Goal: Task Accomplishment & Management: Use online tool/utility

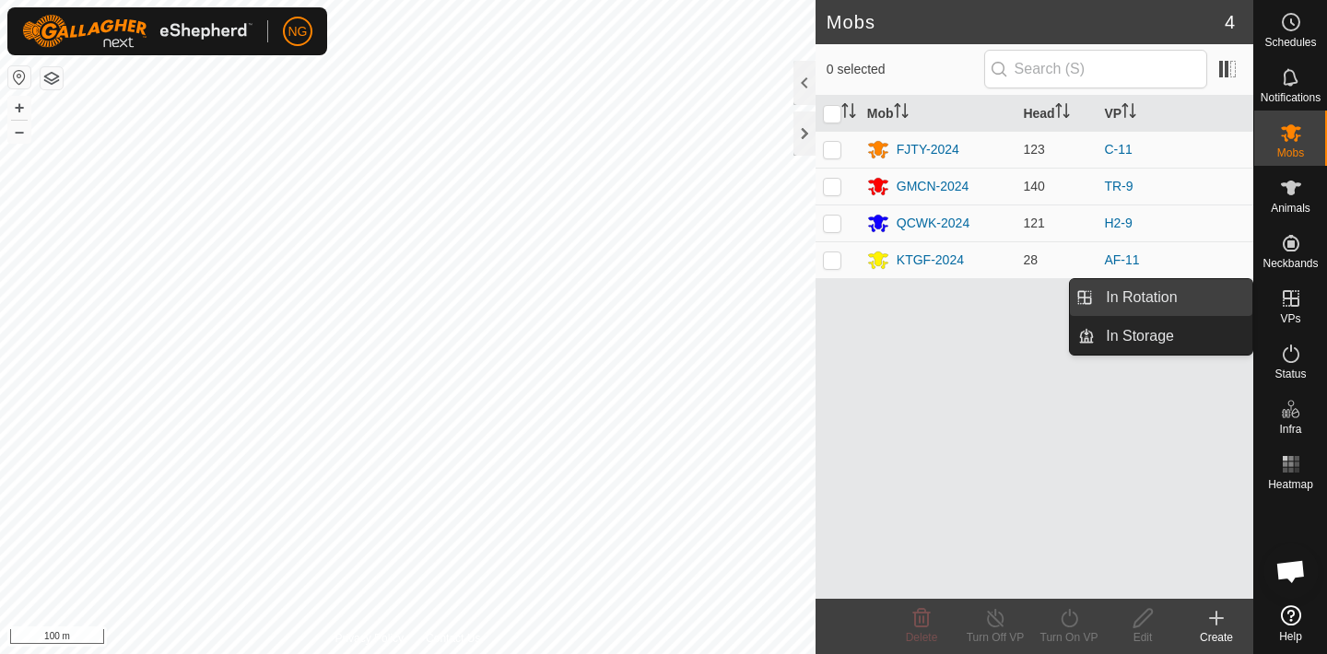
click at [1201, 292] on link "In Rotation" at bounding box center [1174, 297] width 158 height 37
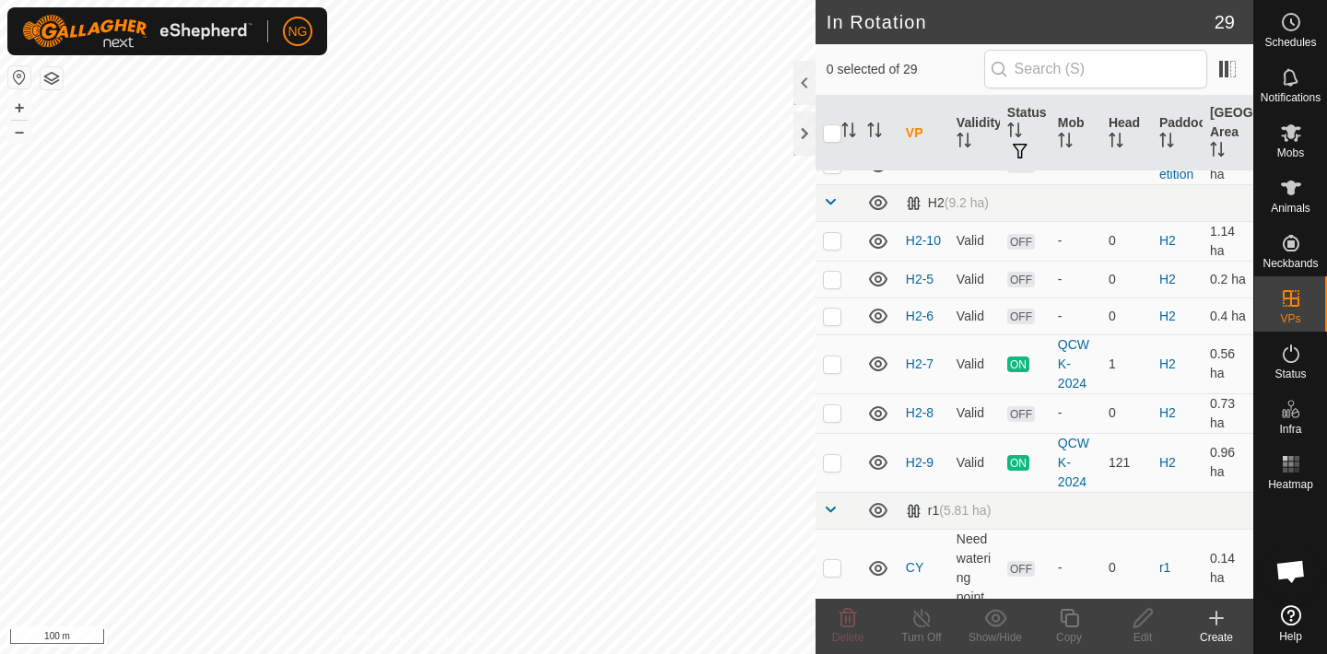
scroll to position [773, 0]
click at [1063, 378] on div "QCWK-2024" at bounding box center [1076, 362] width 36 height 58
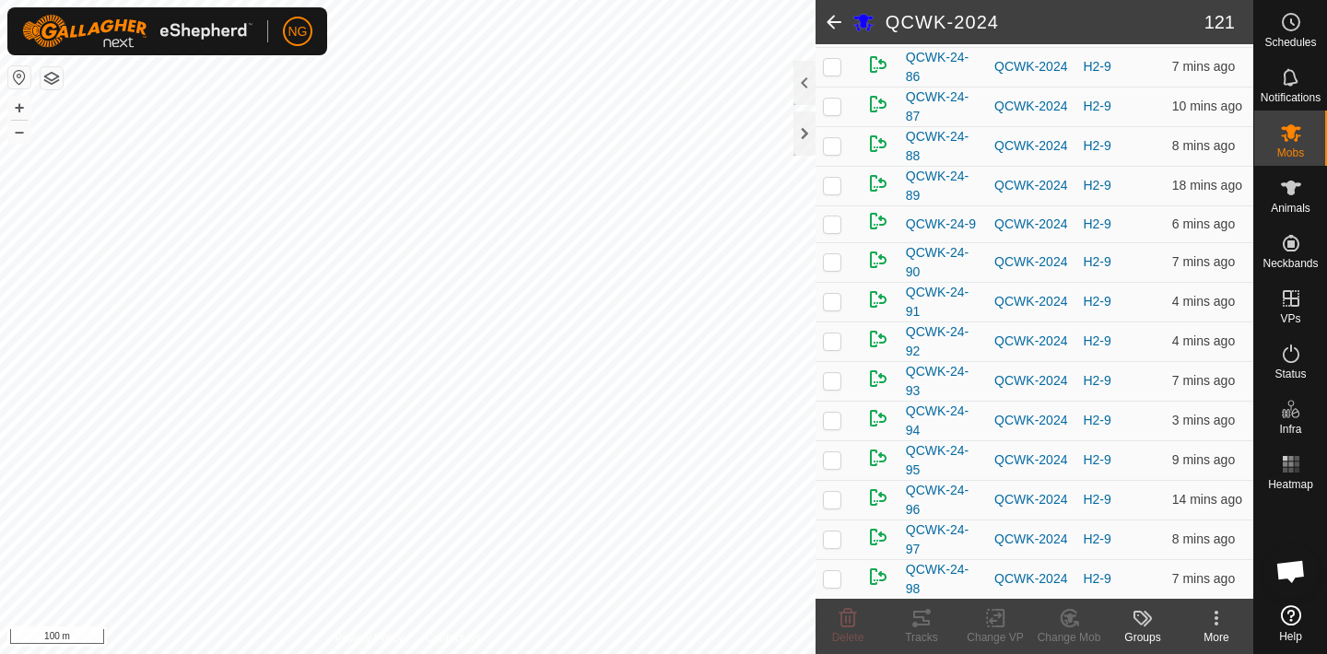
scroll to position [4470, 0]
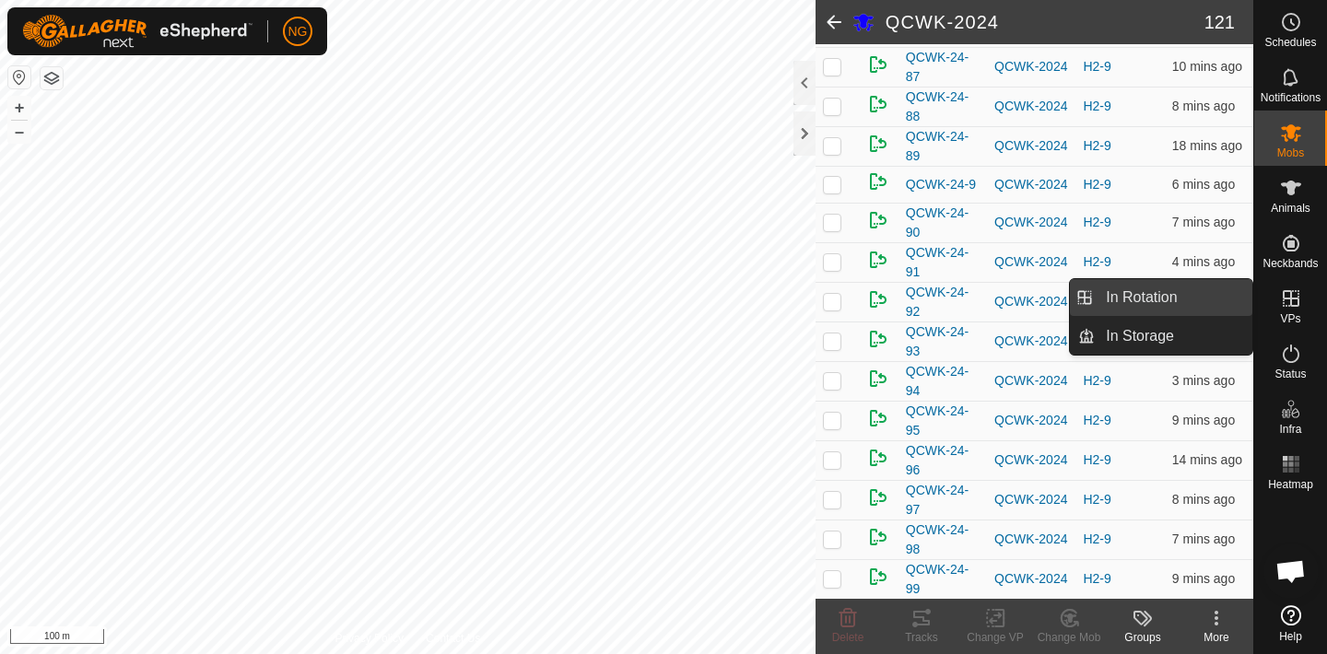
click at [1202, 288] on link "In Rotation" at bounding box center [1174, 297] width 158 height 37
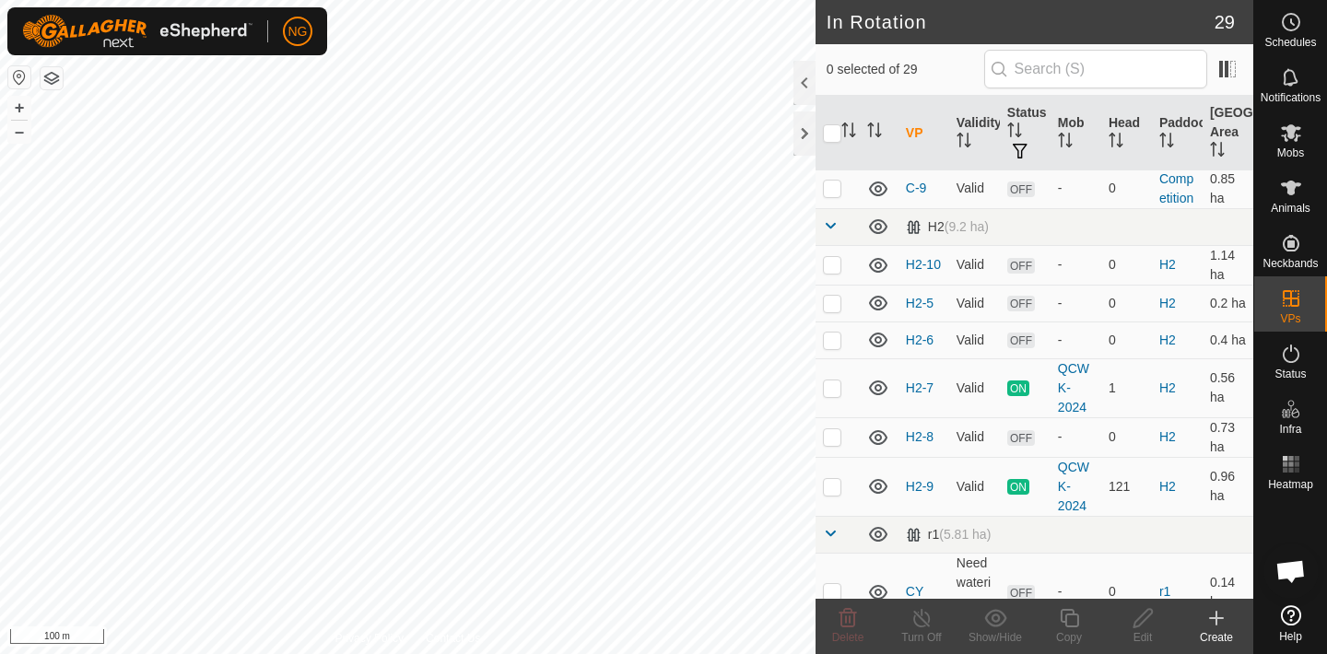
scroll to position [747, 0]
click at [834, 439] on p-checkbox at bounding box center [832, 436] width 18 height 15
checkbox input "true"
click at [835, 340] on p-checkbox at bounding box center [832, 339] width 18 height 15
checkbox input "true"
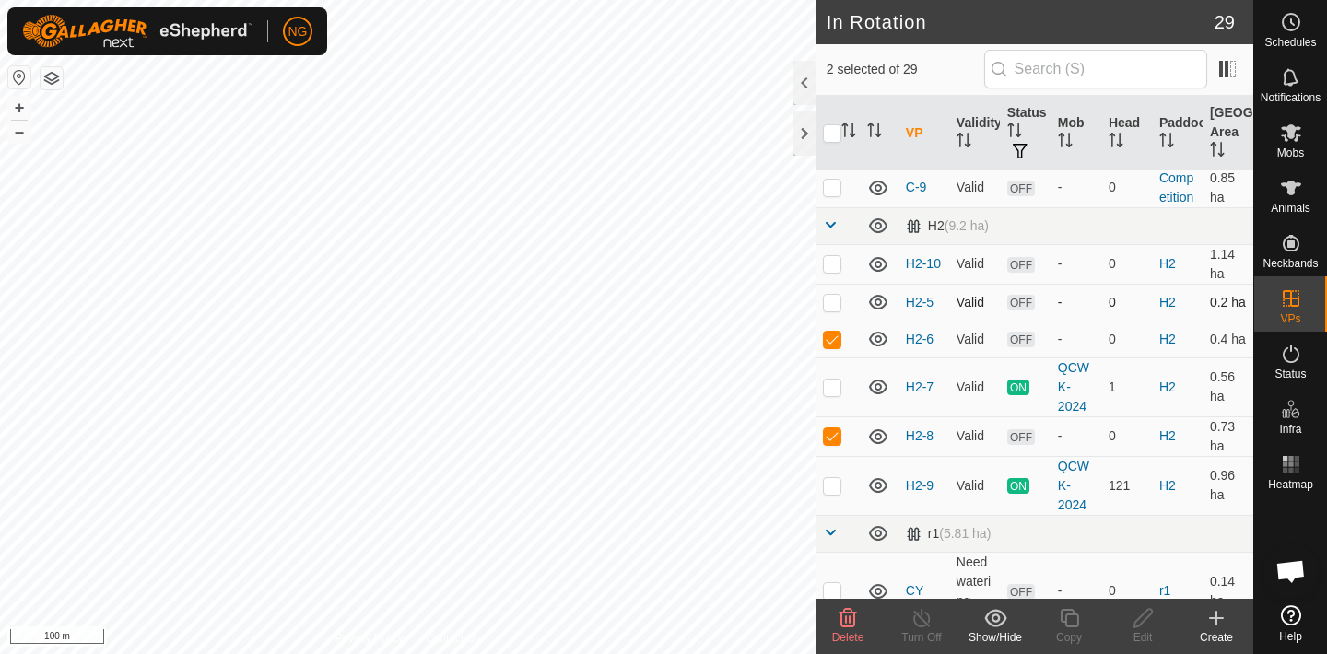
click at [832, 300] on p-checkbox at bounding box center [832, 302] width 18 height 15
checkbox input "true"
click at [833, 437] on p-checkbox at bounding box center [832, 436] width 18 height 15
checkbox input "false"
click at [833, 335] on p-checkbox at bounding box center [832, 339] width 18 height 15
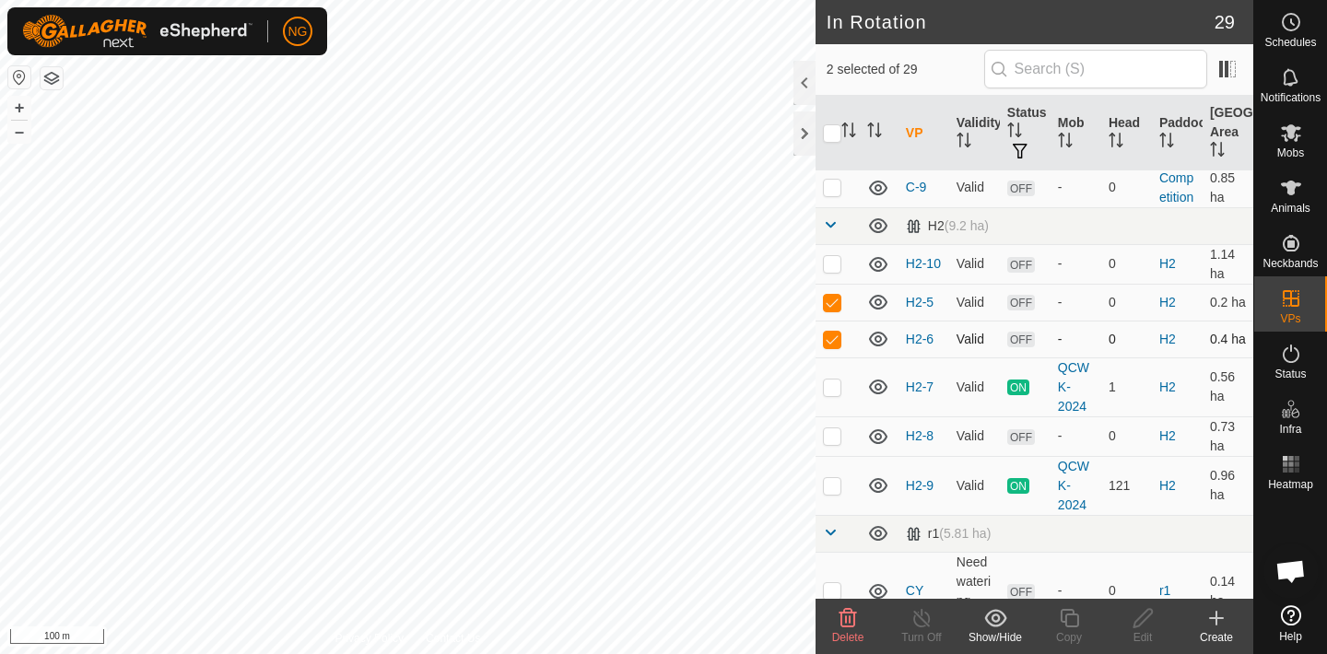
checkbox input "false"
click at [829, 300] on p-checkbox at bounding box center [832, 302] width 18 height 15
checkbox input "false"
click at [831, 264] on p-checkbox at bounding box center [832, 263] width 18 height 15
checkbox input "true"
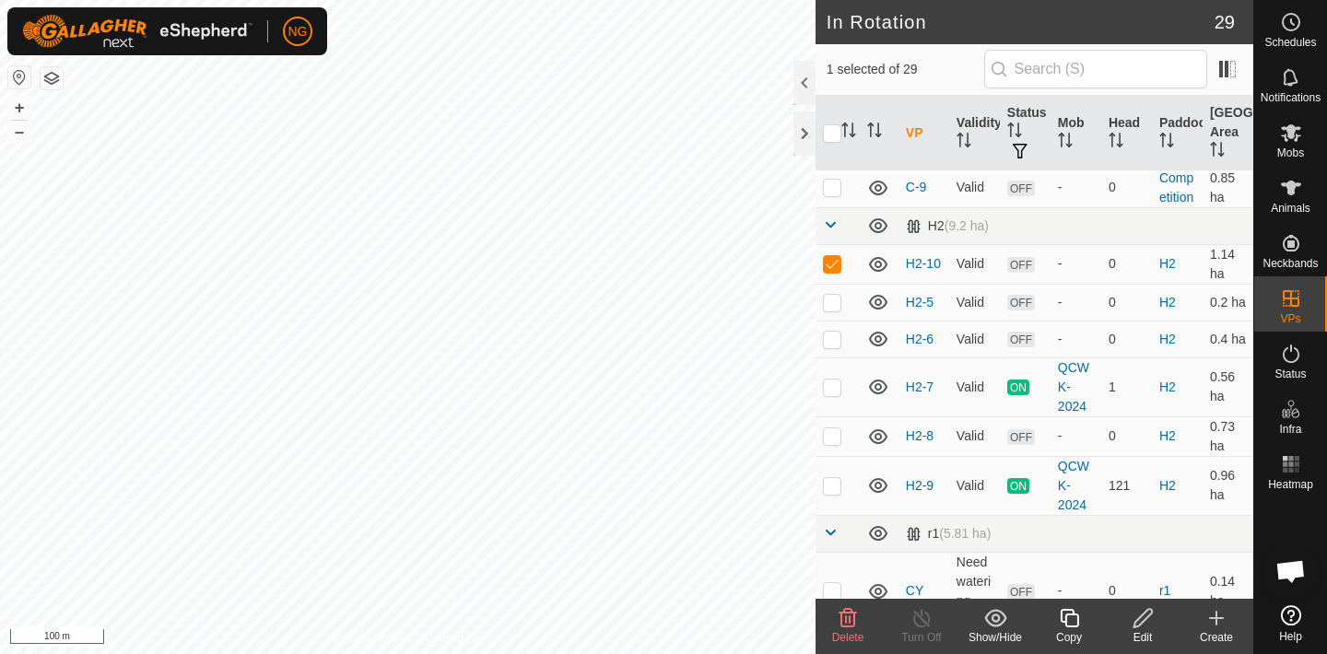
click at [1070, 618] on icon at bounding box center [1069, 618] width 23 height 22
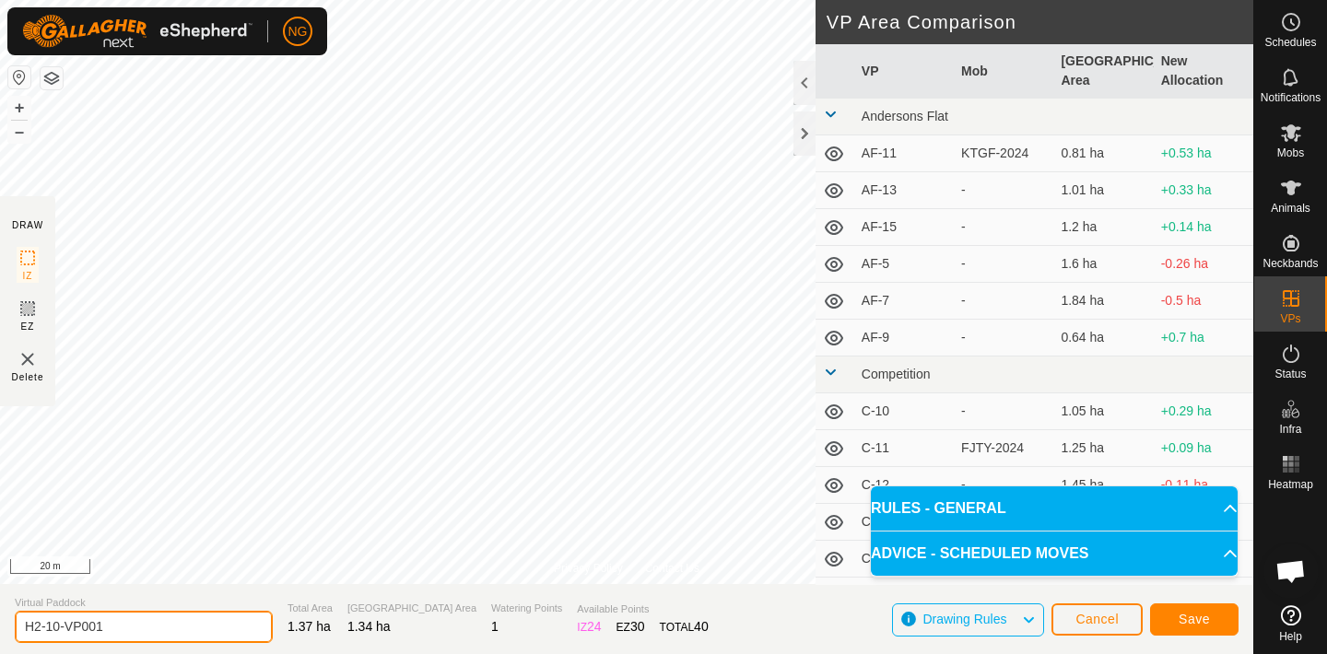
click at [128, 624] on input "H2-10-VP001" at bounding box center [144, 627] width 258 height 32
type input "H2-11"
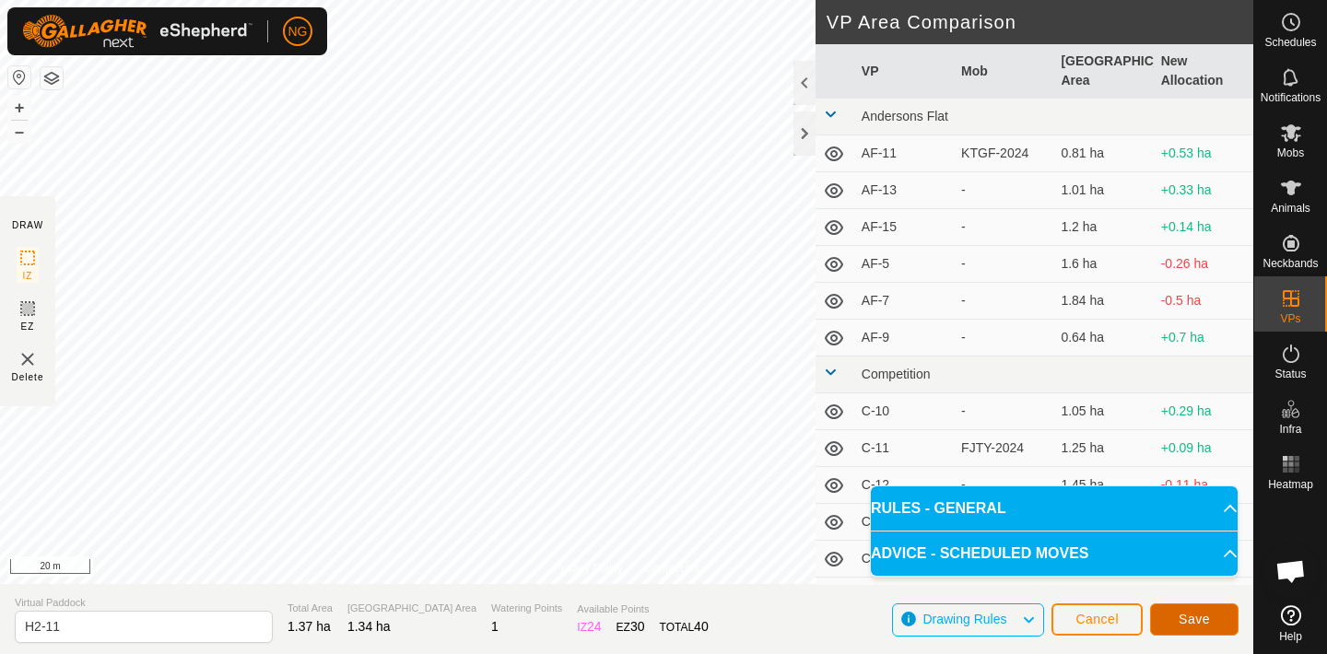
click at [1177, 620] on button "Save" at bounding box center [1194, 620] width 88 height 32
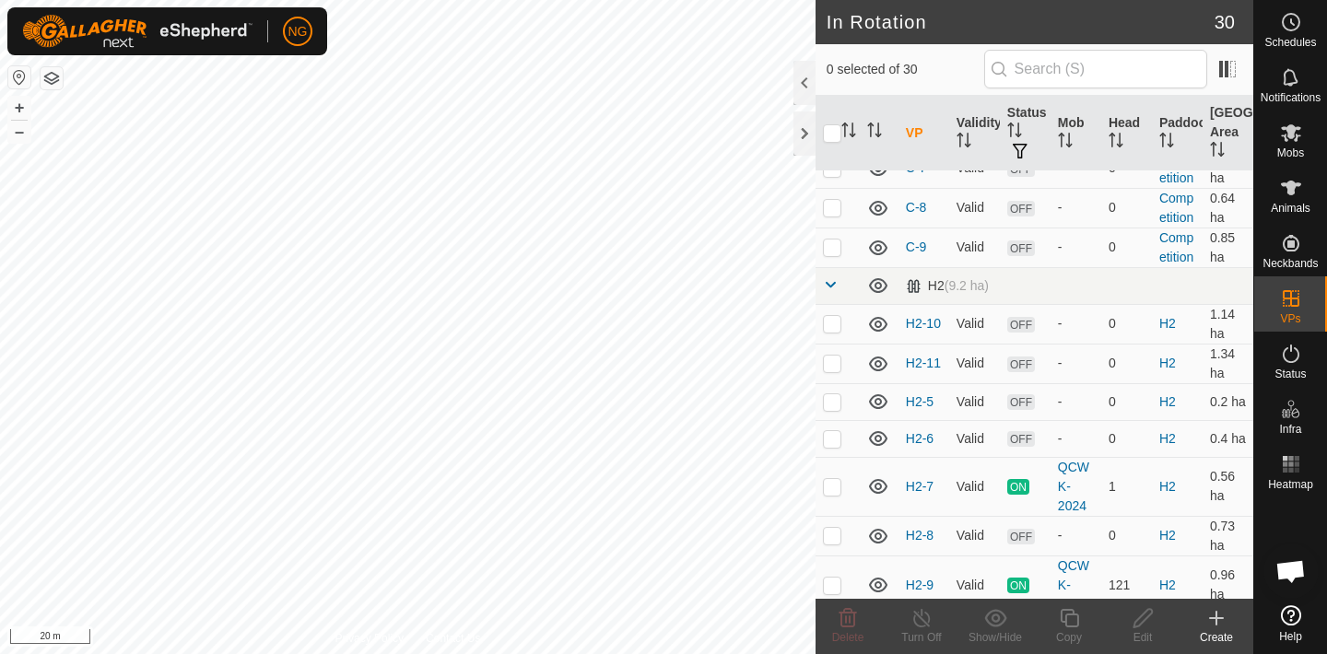
scroll to position [689, 0]
click at [834, 356] on p-checkbox at bounding box center [832, 361] width 18 height 15
checkbox input "true"
click at [1069, 618] on icon at bounding box center [1069, 618] width 23 height 22
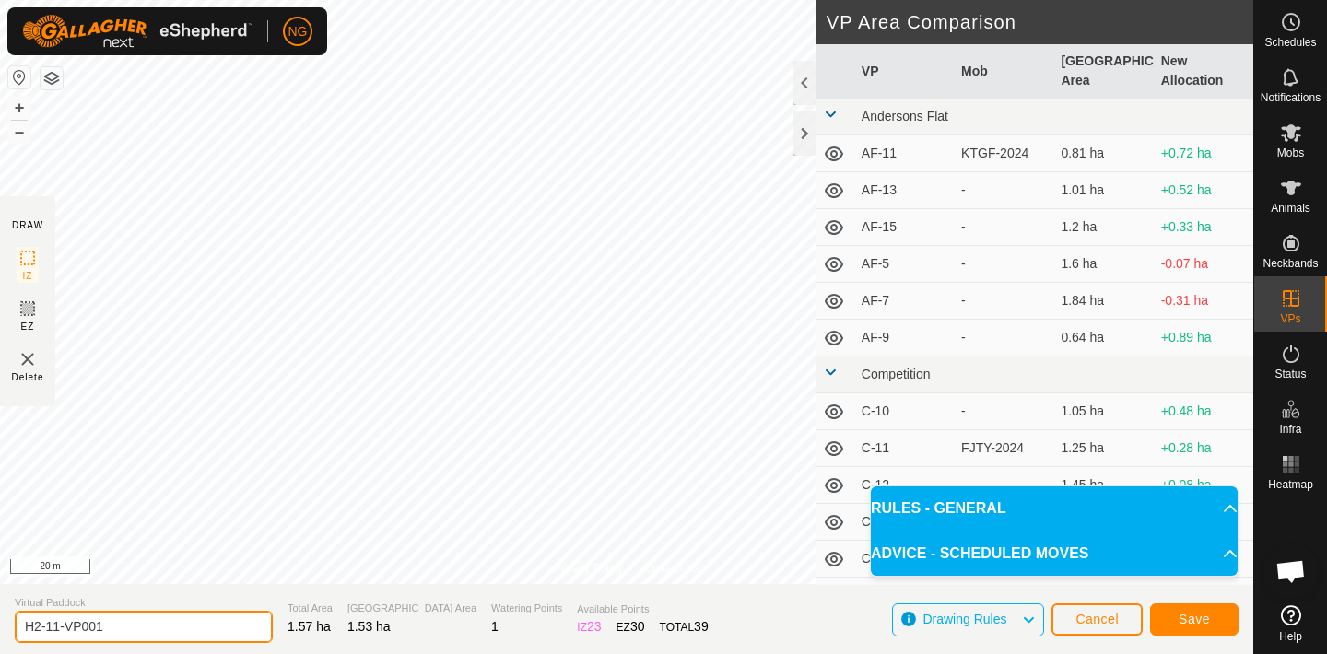
click at [117, 629] on input "H2-11-VP001" at bounding box center [144, 627] width 258 height 32
type input "H2-12"
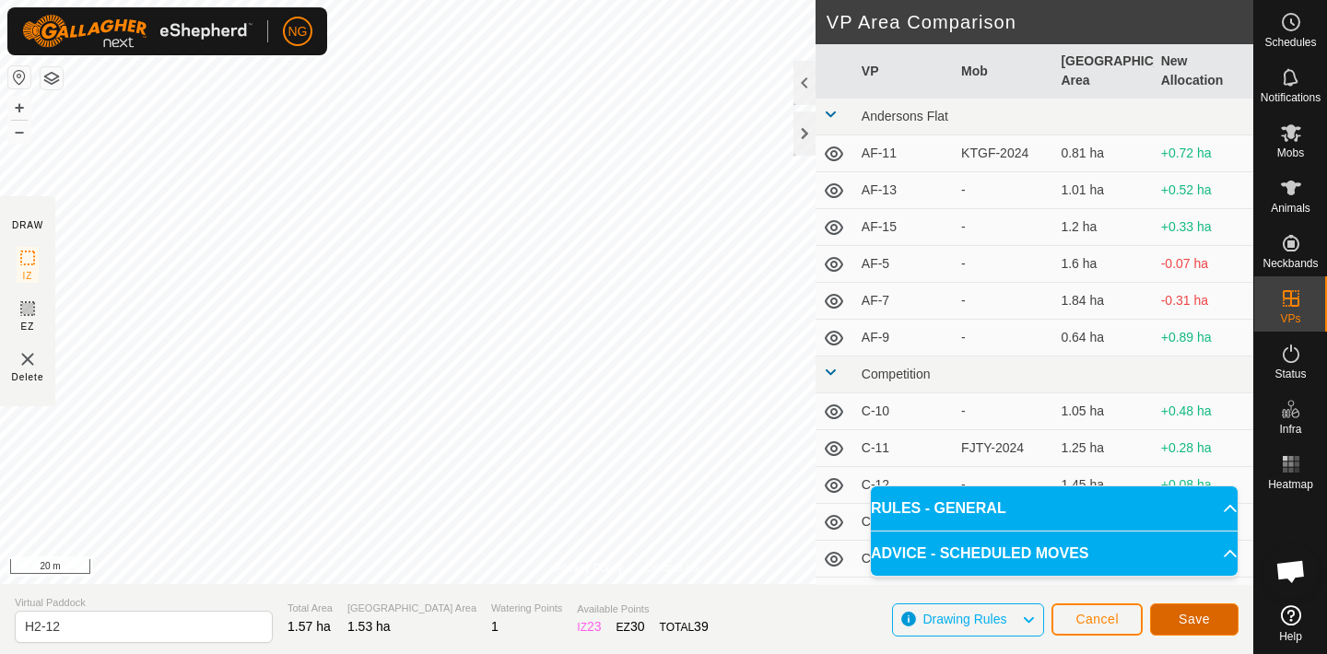
click at [1172, 609] on button "Save" at bounding box center [1194, 620] width 88 height 32
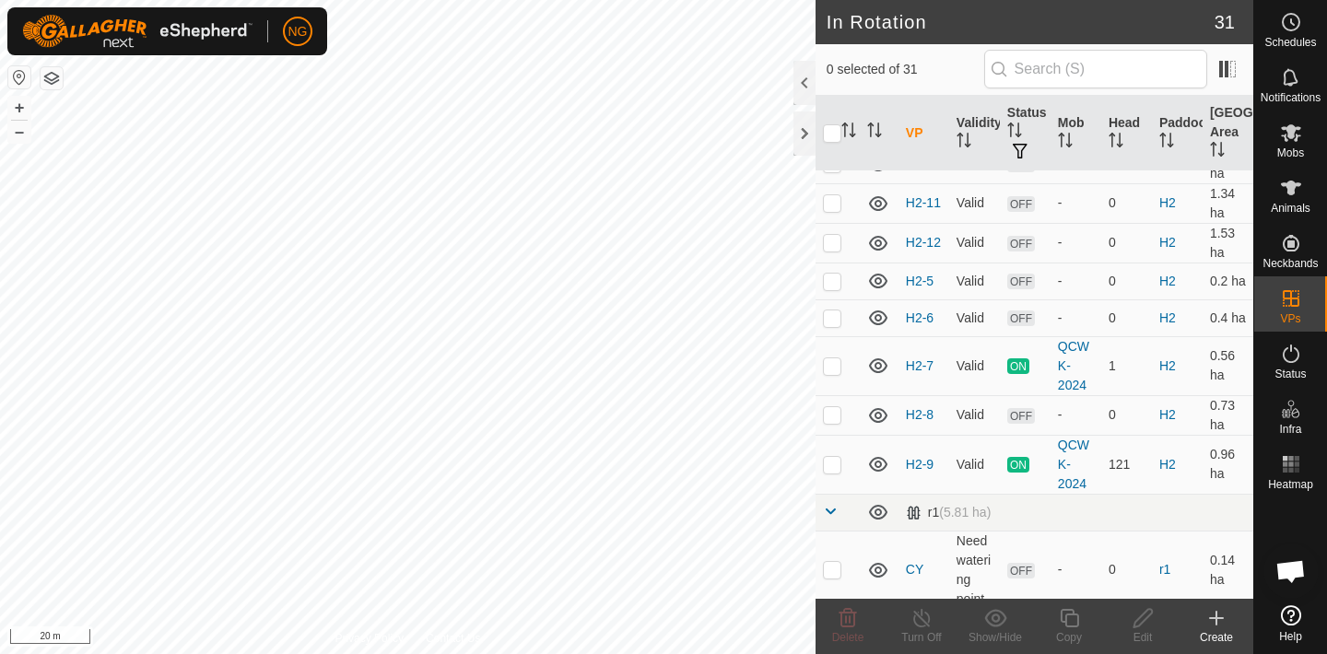
scroll to position [835, 0]
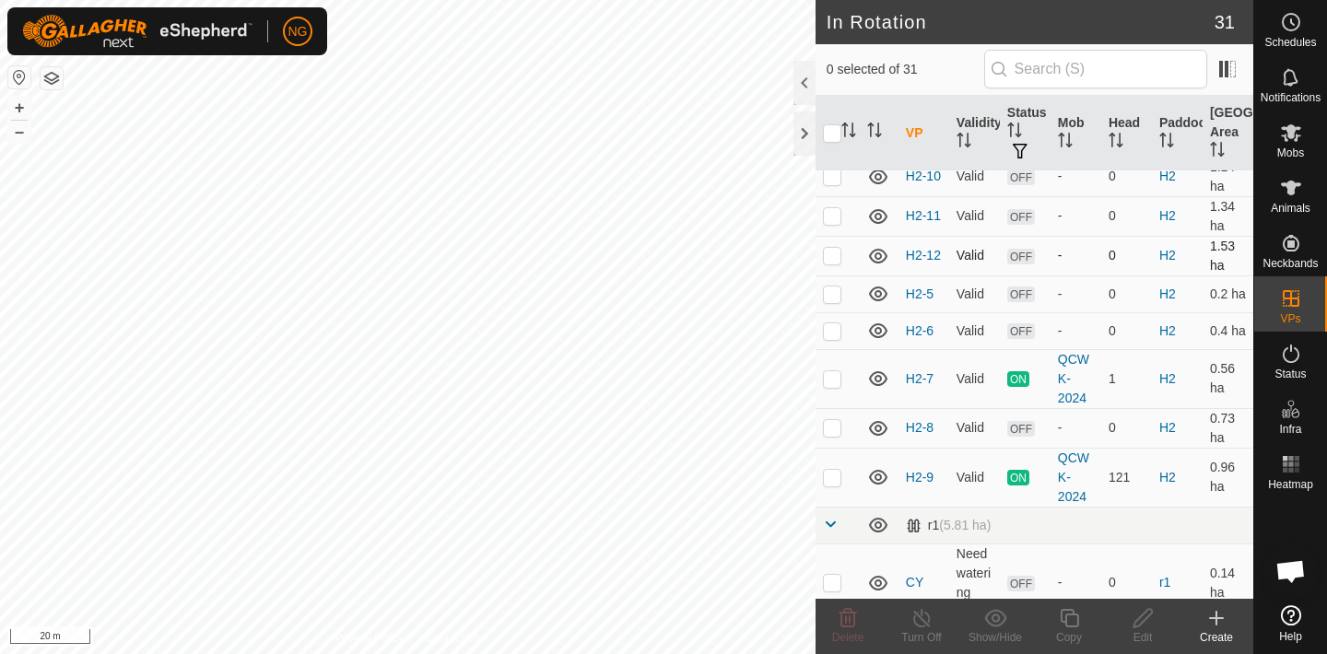
click at [833, 253] on p-checkbox at bounding box center [832, 255] width 18 height 15
checkbox input "true"
click at [1073, 621] on icon at bounding box center [1069, 618] width 23 height 22
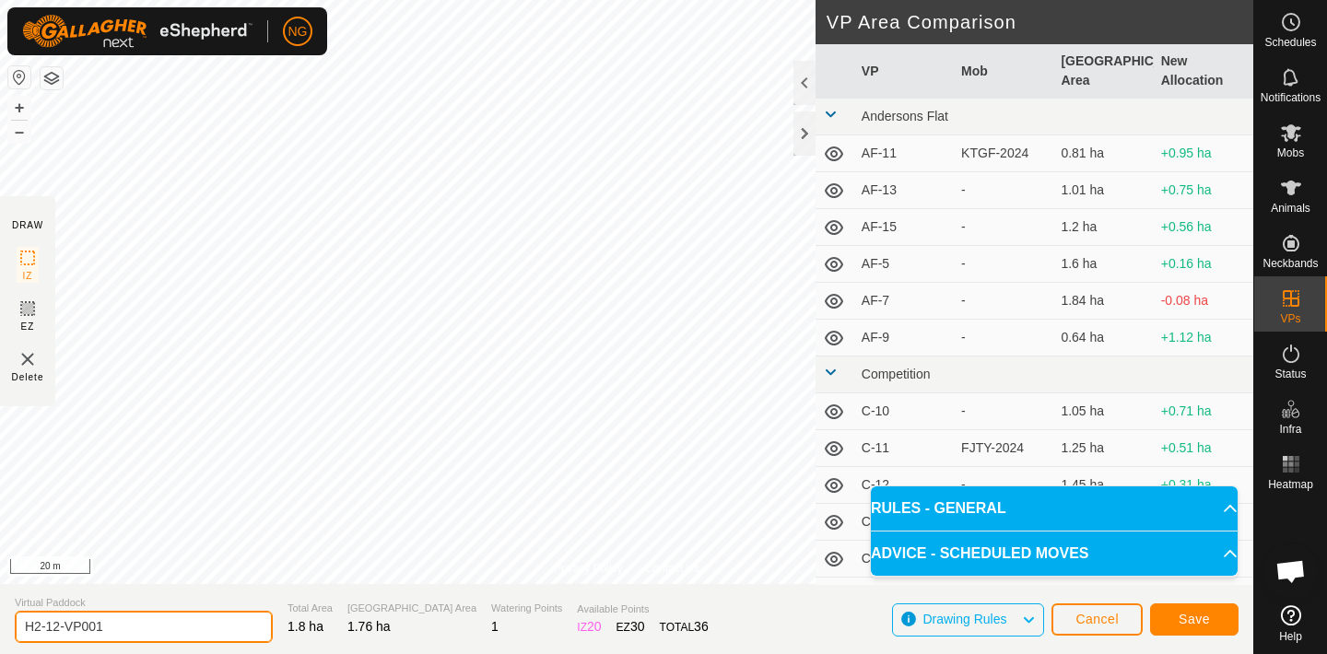
click at [136, 631] on input "H2-12-VP001" at bounding box center [144, 627] width 258 height 32
type input "H2-13"
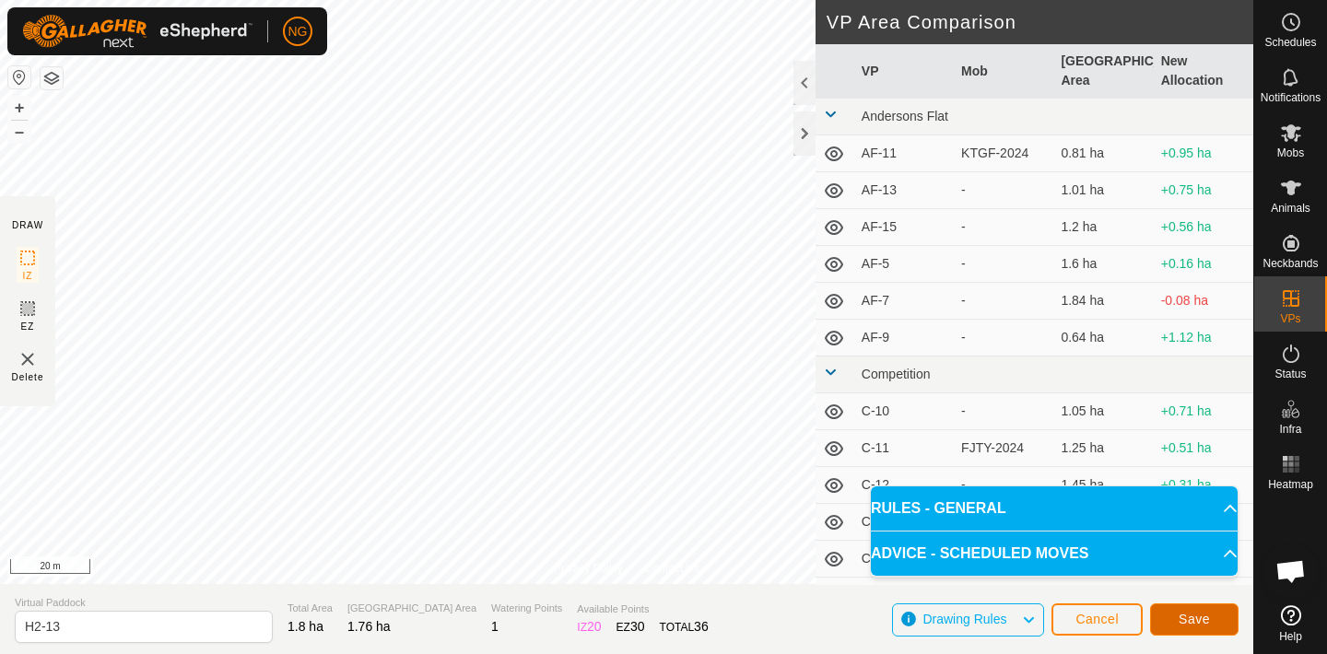
click at [1179, 615] on span "Save" at bounding box center [1194, 619] width 31 height 15
